Goal: Task Accomplishment & Management: Manage account settings

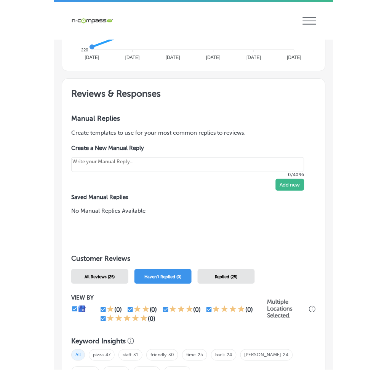
scroll to position [609, 0]
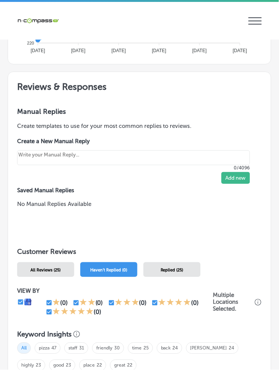
type textarea "x"
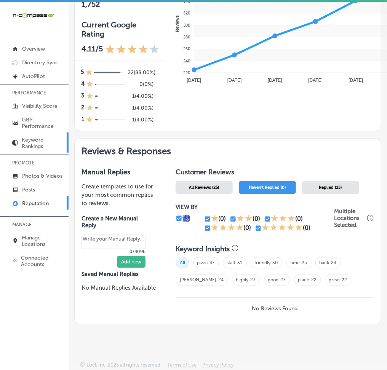
scroll to position [293, 0]
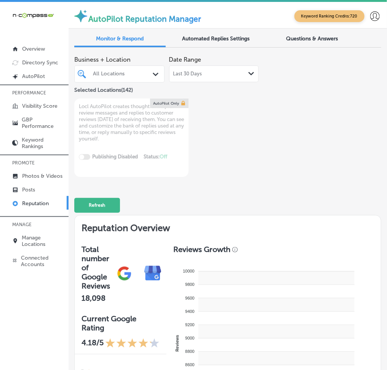
type textarea "x"
click at [114, 73] on div "All Locations" at bounding box center [123, 74] width 60 height 6
click at [30, 241] on p "Manage Locations" at bounding box center [43, 240] width 43 height 13
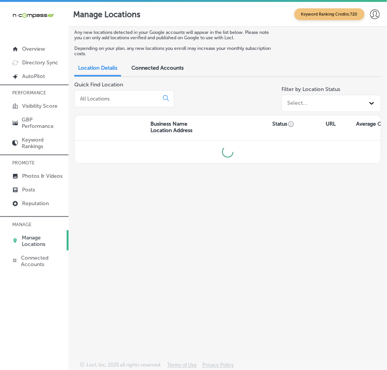
click at [130, 101] on input at bounding box center [118, 98] width 78 height 7
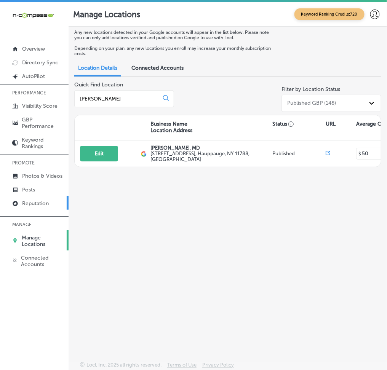
type input "andrew"
click at [24, 196] on link "Reputation" at bounding box center [34, 203] width 68 height 14
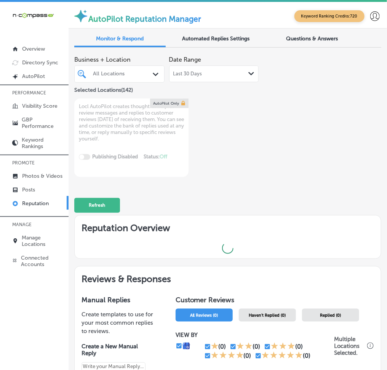
click at [102, 73] on div "All Locations" at bounding box center [123, 74] width 60 height 6
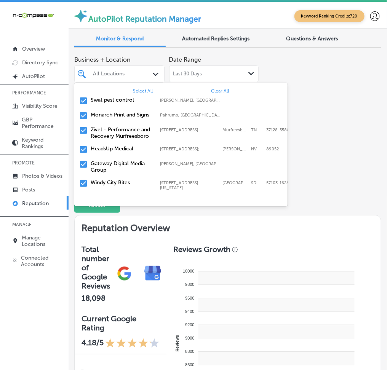
click at [215, 88] on span "Clear All" at bounding box center [220, 90] width 18 height 5
type textarea "x"
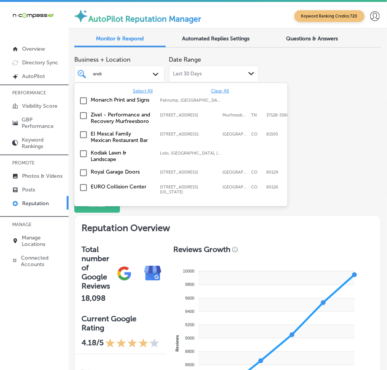
type input "andrew"
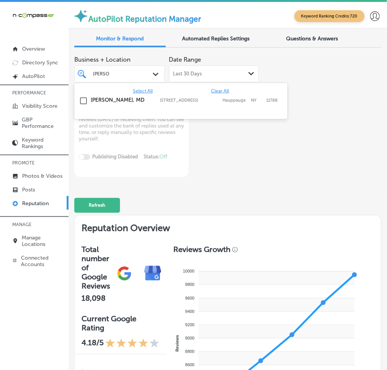
click at [212, 91] on span "Clear All" at bounding box center [220, 90] width 18 height 5
click at [197, 100] on label "[STREET_ADDRESS]" at bounding box center [189, 100] width 59 height 5
type textarea "x"
type input "esmera"
click at [197, 100] on label "[STREET_ADDRESS][PERSON_NAME]" at bounding box center [189, 103] width 59 height 10
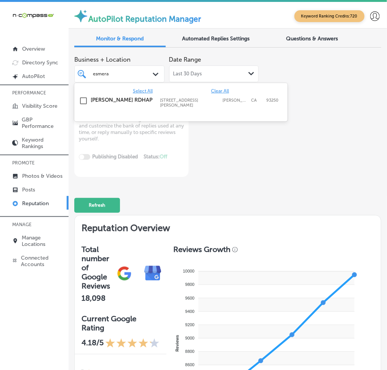
type textarea "x"
type input "north amer"
click at [197, 103] on div "North American Outfitters 13104 US-40, Highland,, IL, 62249 13104 US-40 Highlan…" at bounding box center [168, 103] width 154 height 13
type textarea "x"
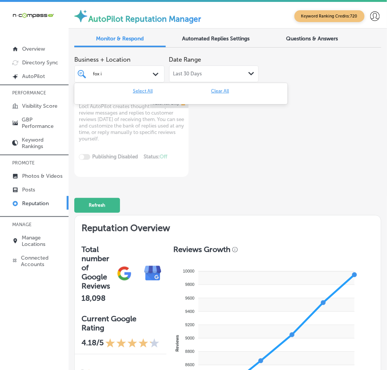
type input "fox"
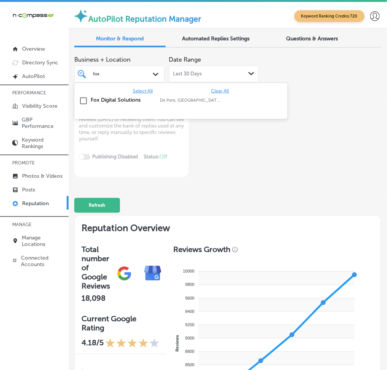
click at [197, 103] on div "Fox Digital Solutions De Pere, WI, USA | Menasha, WI, USA | Os ..." at bounding box center [180, 101] width 207 height 12
type textarea "x"
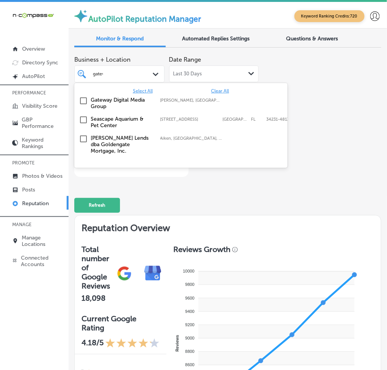
type input "gatewa"
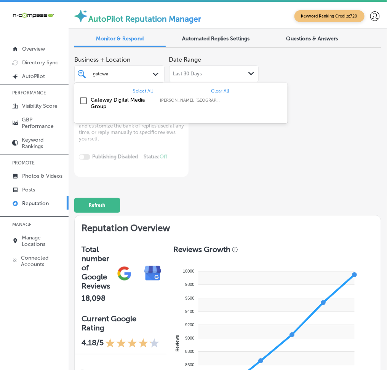
click at [195, 103] on div "Gateway Digital Media Group Troy, IL, USA | Shiloh, IL, USA | Swanse ..." at bounding box center [168, 103] width 154 height 13
type textarea "x"
type input "livescan"
click at [195, 103] on div "Livescan Fingerprinting of Marianna LLC 3026 Auction Drive, Marianna, FL, 32448…" at bounding box center [168, 103] width 154 height 13
type textarea "x"
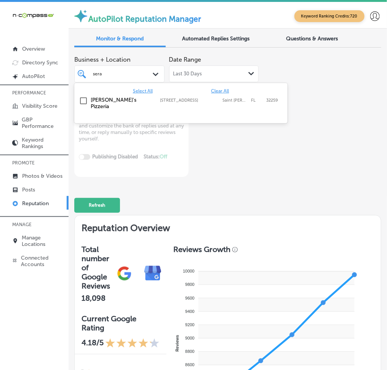
type input "seraf"
click at [195, 103] on div "Serafina's Pizzeria 4125 Race Track Road, Saint Johns, FL, 32259 4125 Race Trac…" at bounding box center [180, 103] width 207 height 16
type textarea "x"
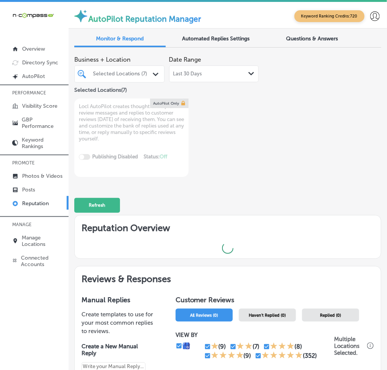
click at [314, 157] on div "Business + Location Selected Locations (7) Path Created with Sketch. Selected L…" at bounding box center [227, 114] width 307 height 125
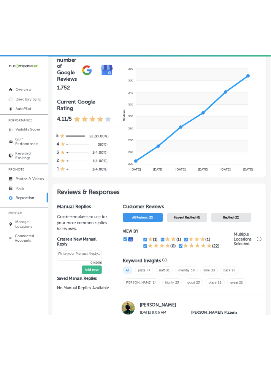
scroll to position [274, 0]
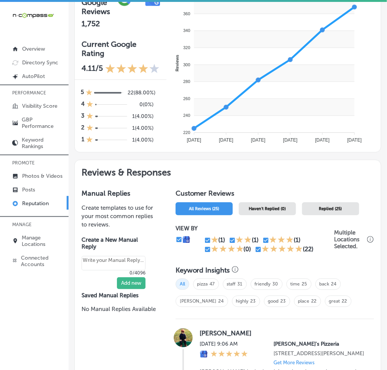
click at [262, 210] on div "Haven't Replied (0)" at bounding box center [267, 208] width 57 height 13
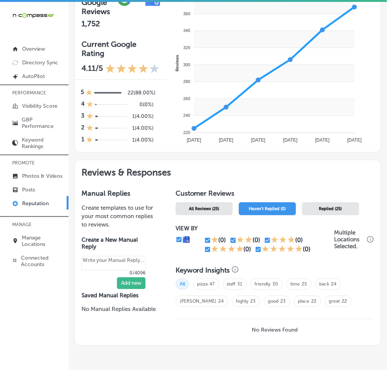
type textarea "x"
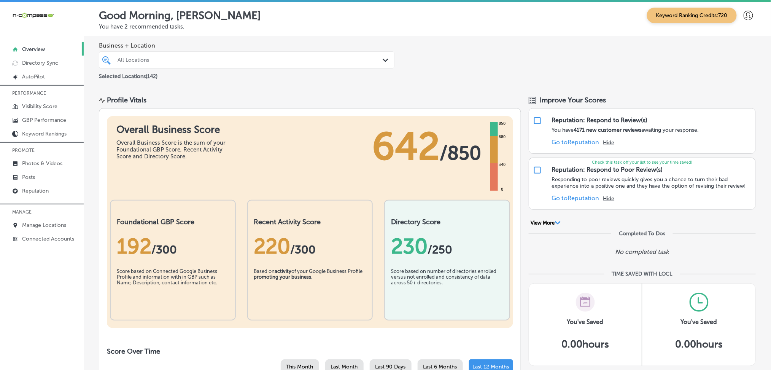
click at [37, 152] on p "PROMOTE" at bounding box center [42, 150] width 84 height 11
click at [34, 161] on p "Photos & Videos" at bounding box center [42, 163] width 40 height 6
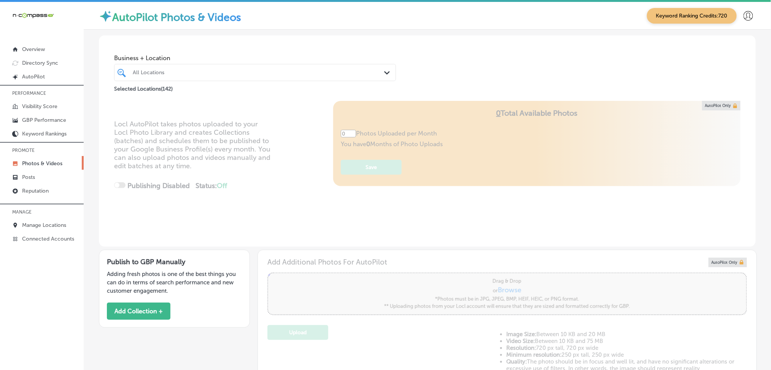
type input "5"
click at [198, 75] on div "All Locations" at bounding box center [259, 72] width 252 height 6
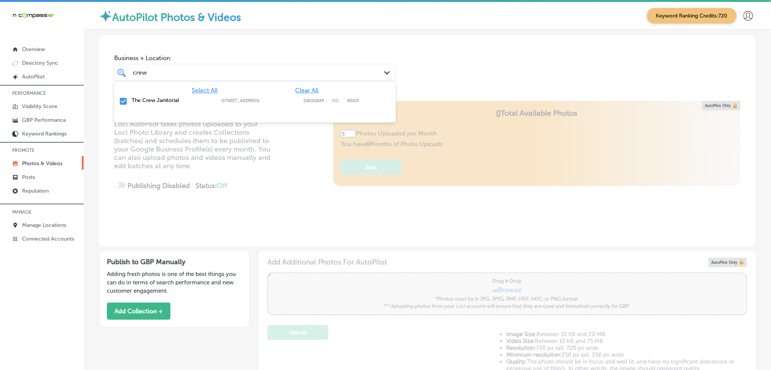
click at [302, 89] on span "Clear All" at bounding box center [306, 90] width 23 height 7
click at [167, 101] on label "The Crew Janitorial" at bounding box center [173, 100] width 82 height 6
type input "crew"
click at [448, 68] on div "Business + Location [STREET_ADDRESS]. option [STREET_ADDRESS]. 2 results availa…" at bounding box center [427, 64] width 657 height 58
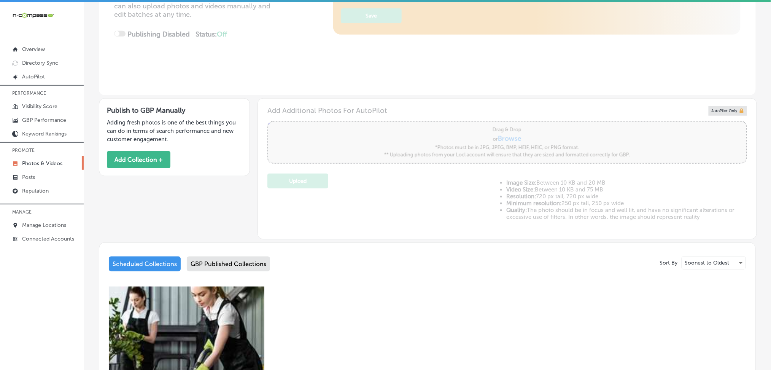
scroll to position [253, 0]
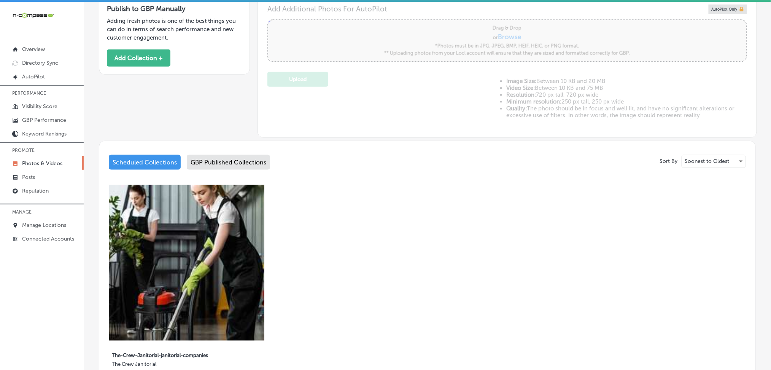
click at [217, 165] on div "GBP Published Collections" at bounding box center [228, 162] width 83 height 15
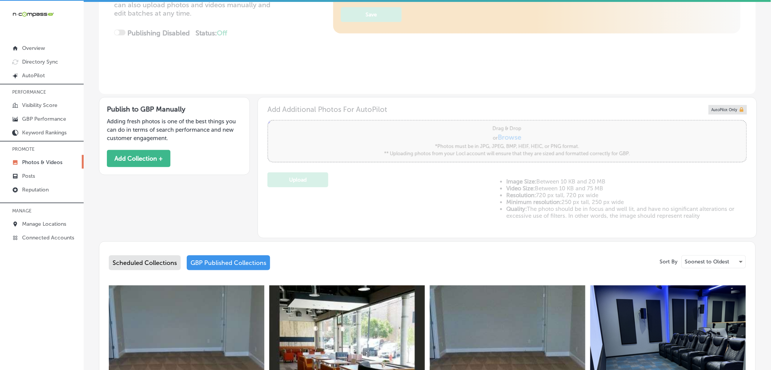
scroll to position [253, 0]
